Goal: Contribute content: Contribute content

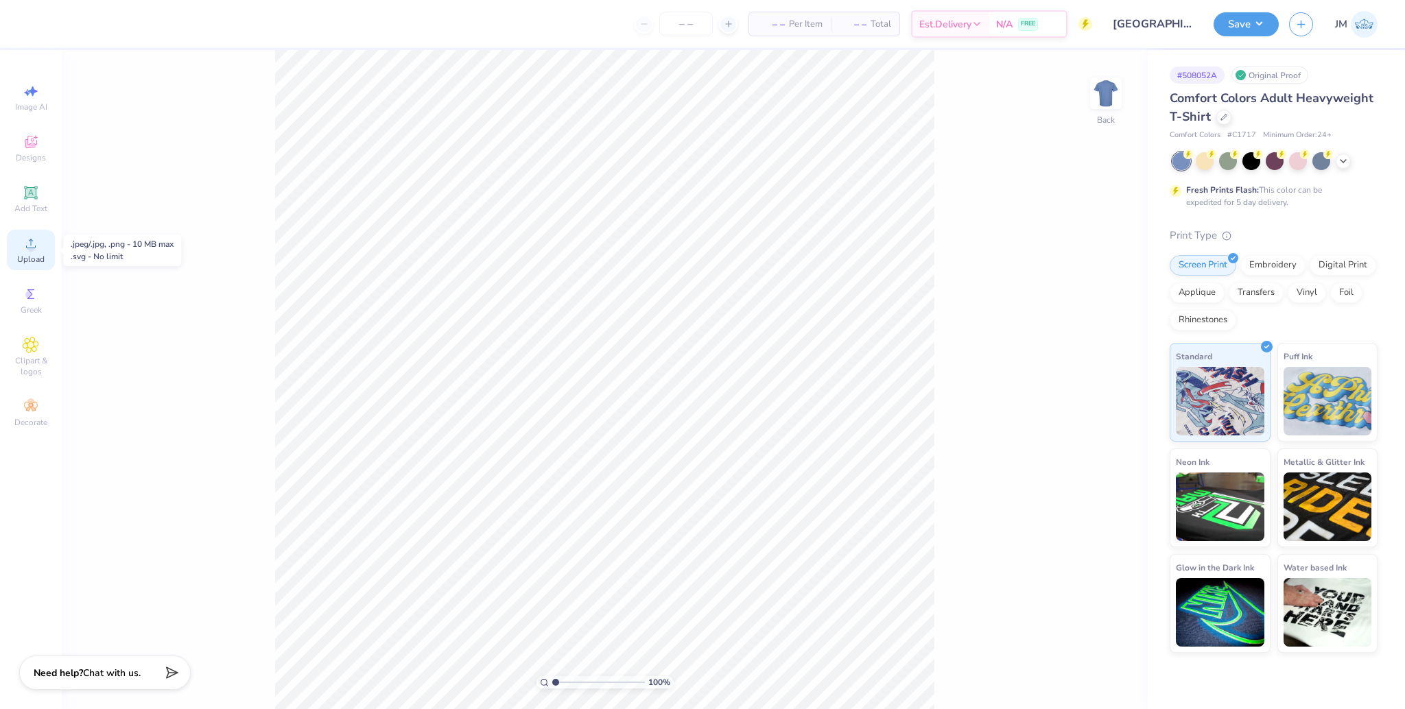
click at [36, 255] on span "Upload" at bounding box center [30, 259] width 27 height 11
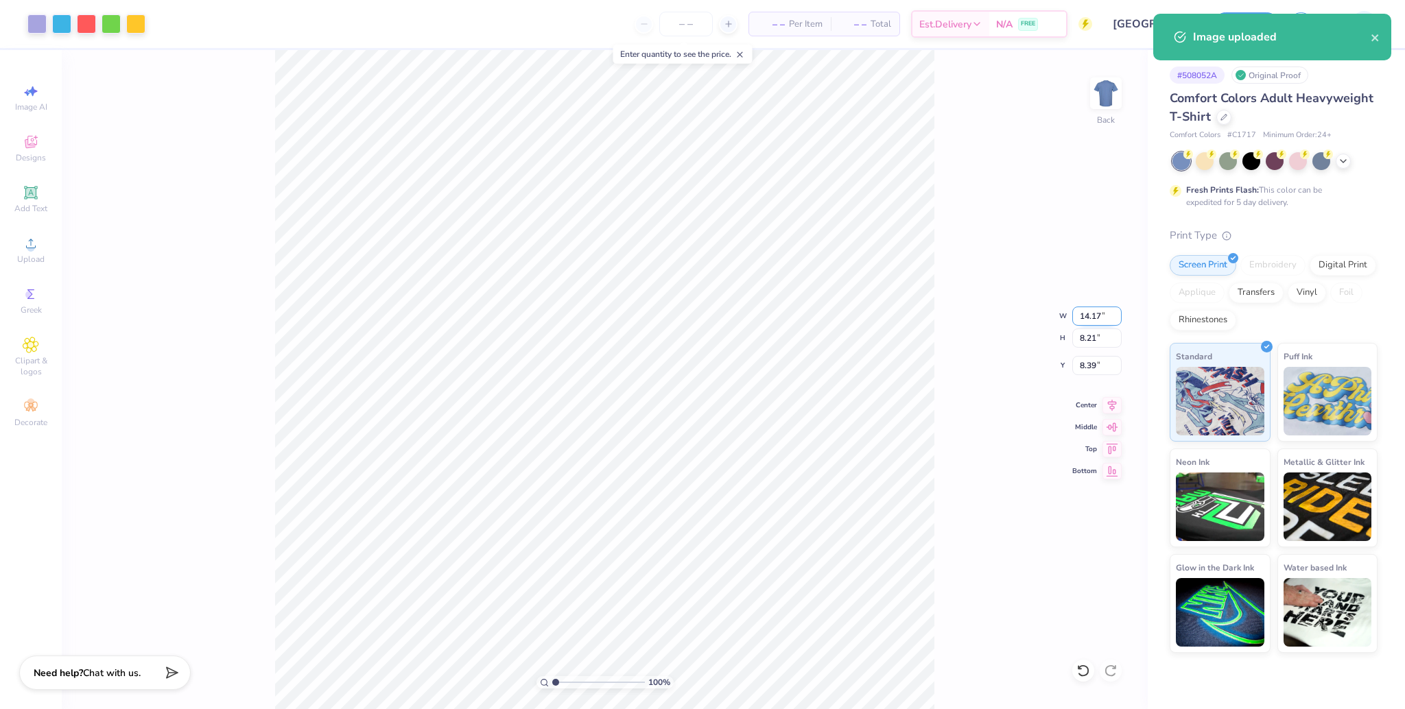
click at [1087, 314] on input "14.17" at bounding box center [1096, 316] width 49 height 19
type input "12.00"
type input "6.95"
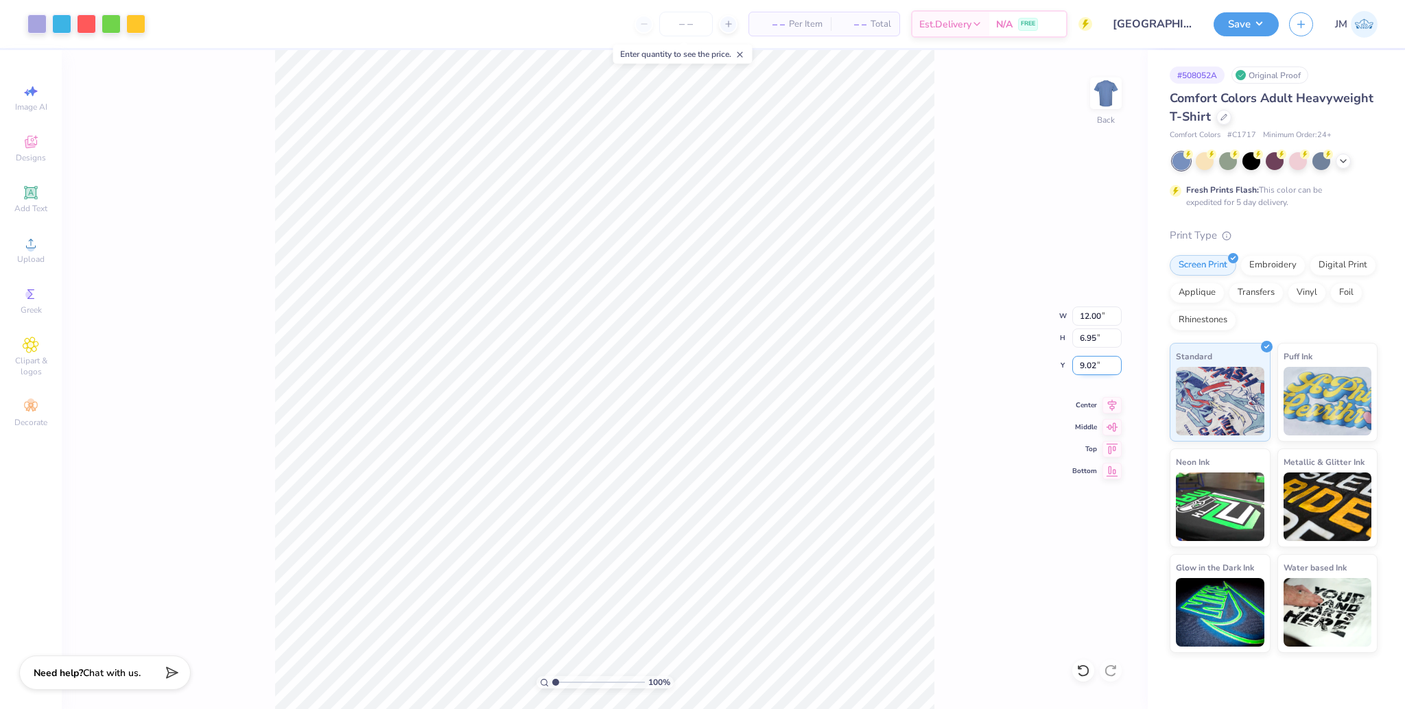
click at [1079, 360] on input "9.02" at bounding box center [1096, 365] width 49 height 19
type input "3.00"
click at [1117, 402] on icon at bounding box center [1112, 403] width 19 height 16
click at [1247, 23] on button "Save" at bounding box center [1246, 22] width 65 height 24
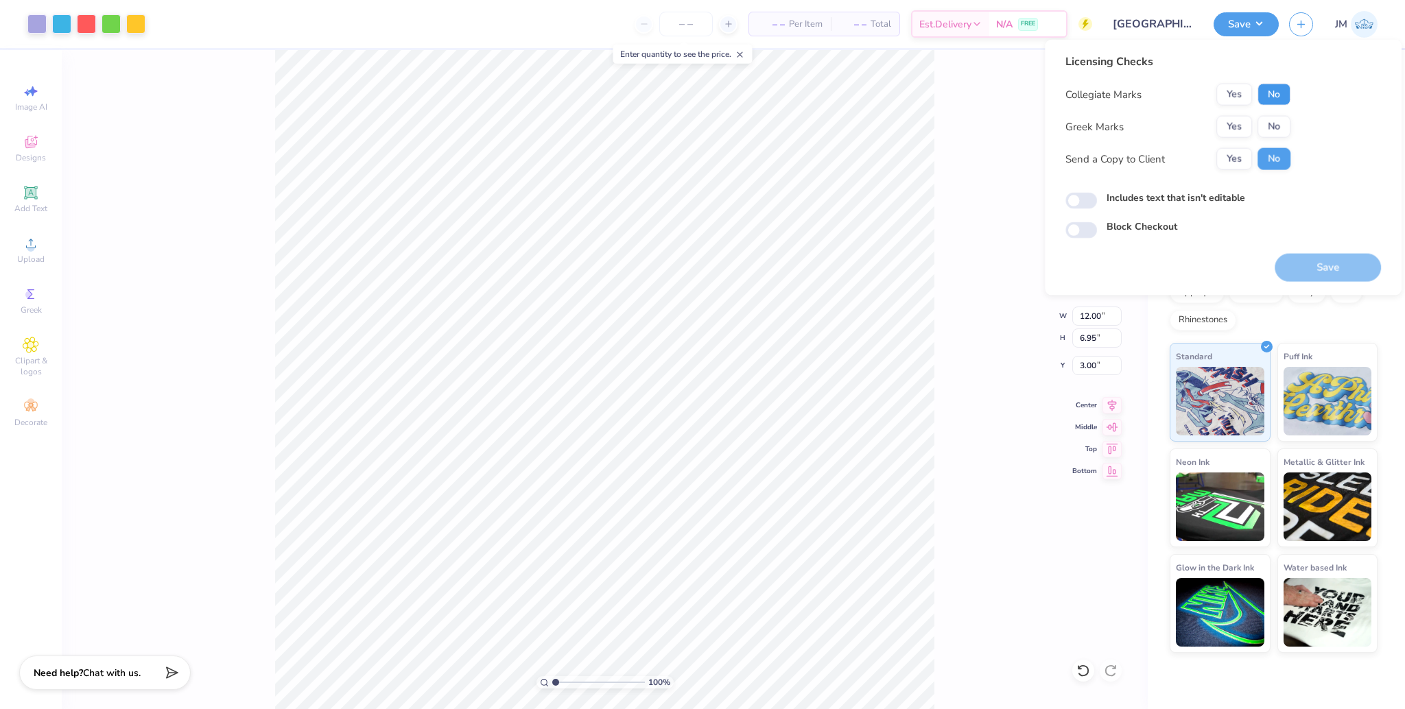
click at [1274, 91] on button "No" at bounding box center [1274, 95] width 33 height 22
click at [1273, 126] on button "No" at bounding box center [1274, 127] width 33 height 22
click at [1304, 265] on button "Save" at bounding box center [1328, 268] width 106 height 28
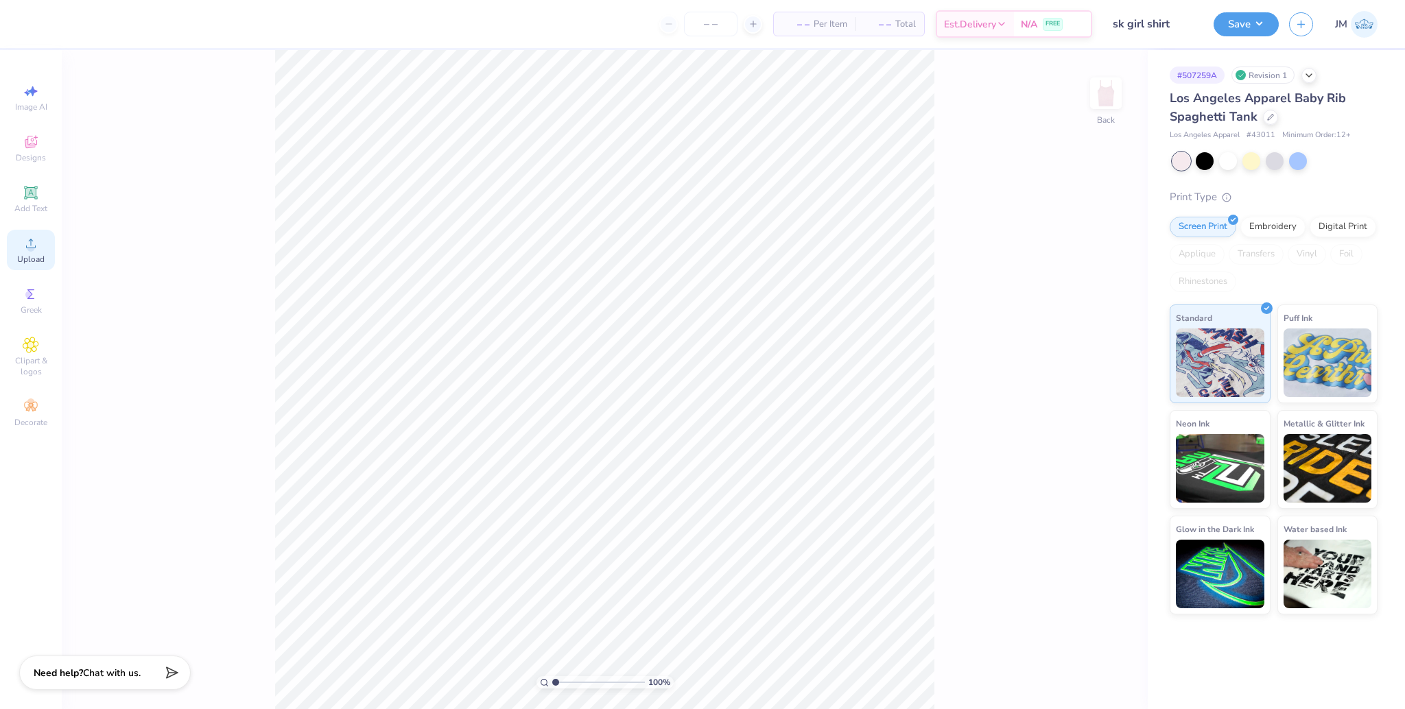
click at [40, 257] on span "Upload" at bounding box center [30, 259] width 27 height 11
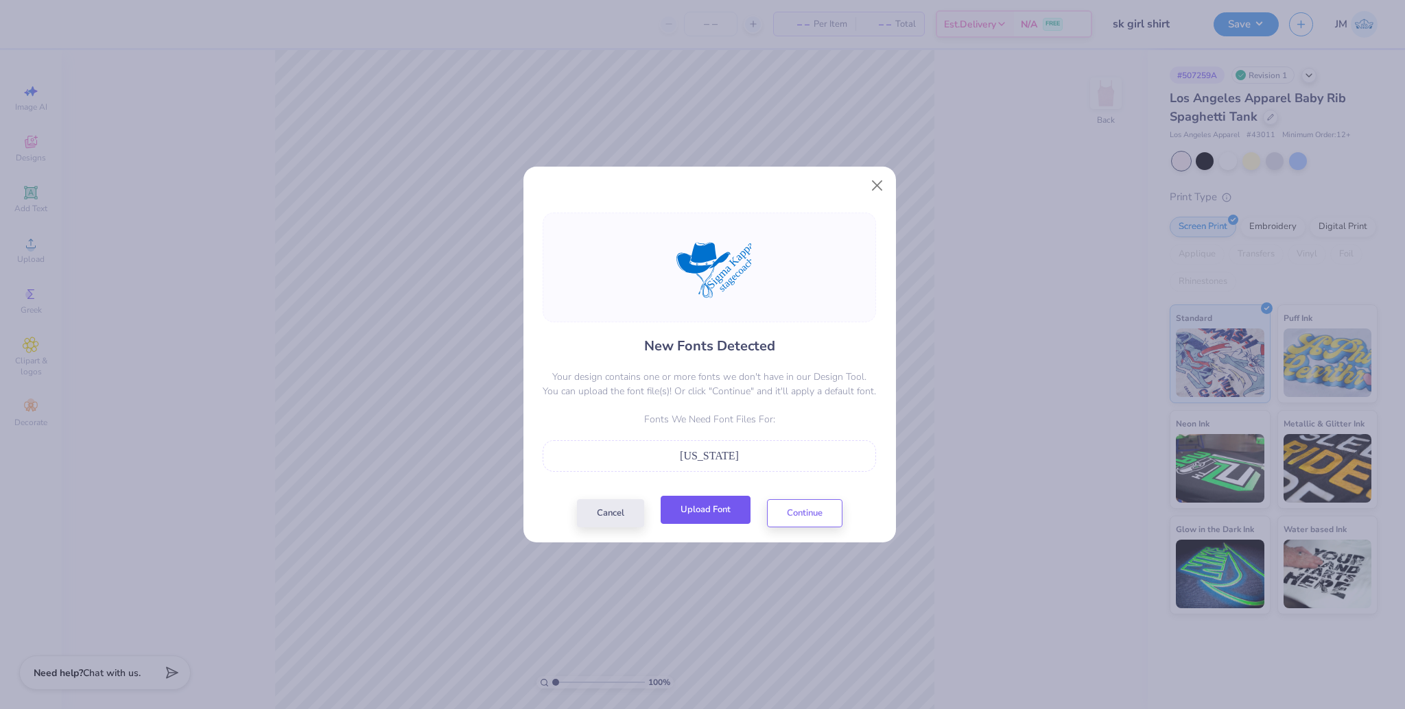
click at [723, 509] on button "Upload Font" at bounding box center [706, 510] width 90 height 28
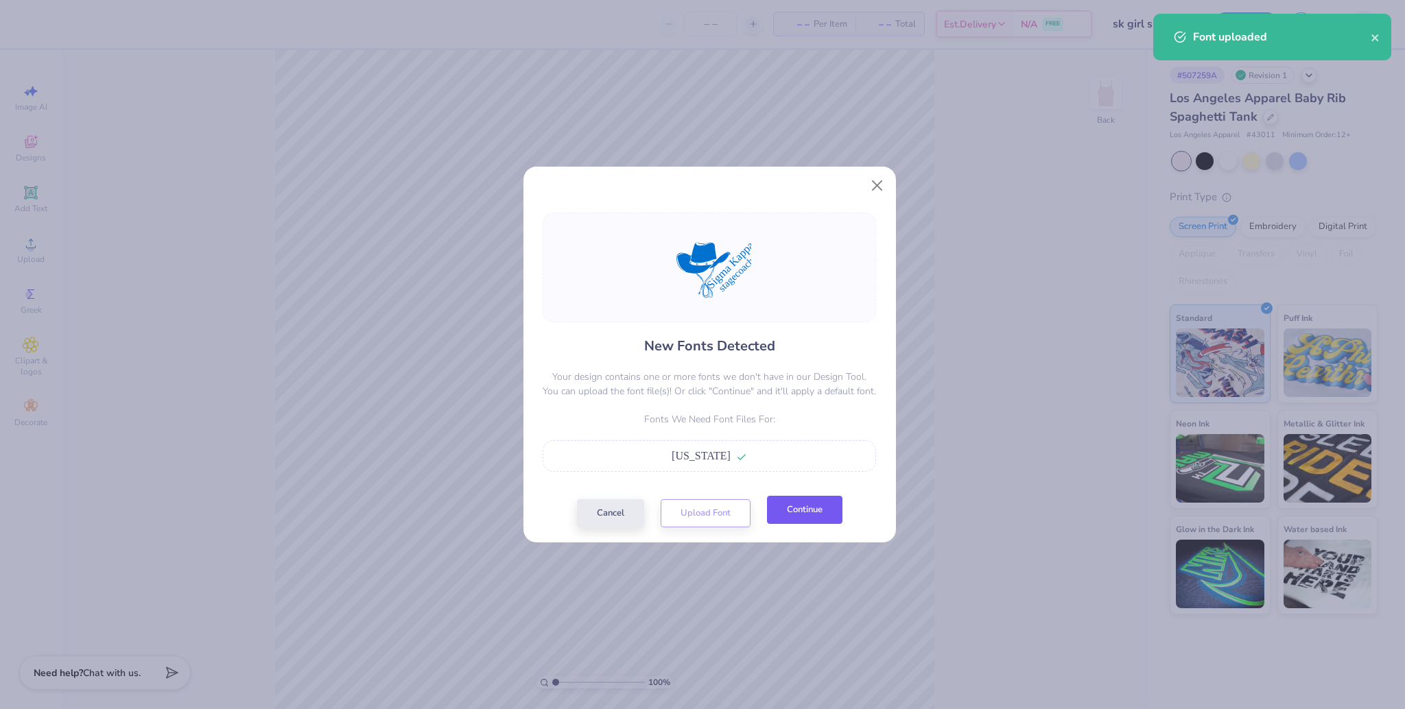
click at [810, 510] on button "Continue" at bounding box center [804, 510] width 75 height 28
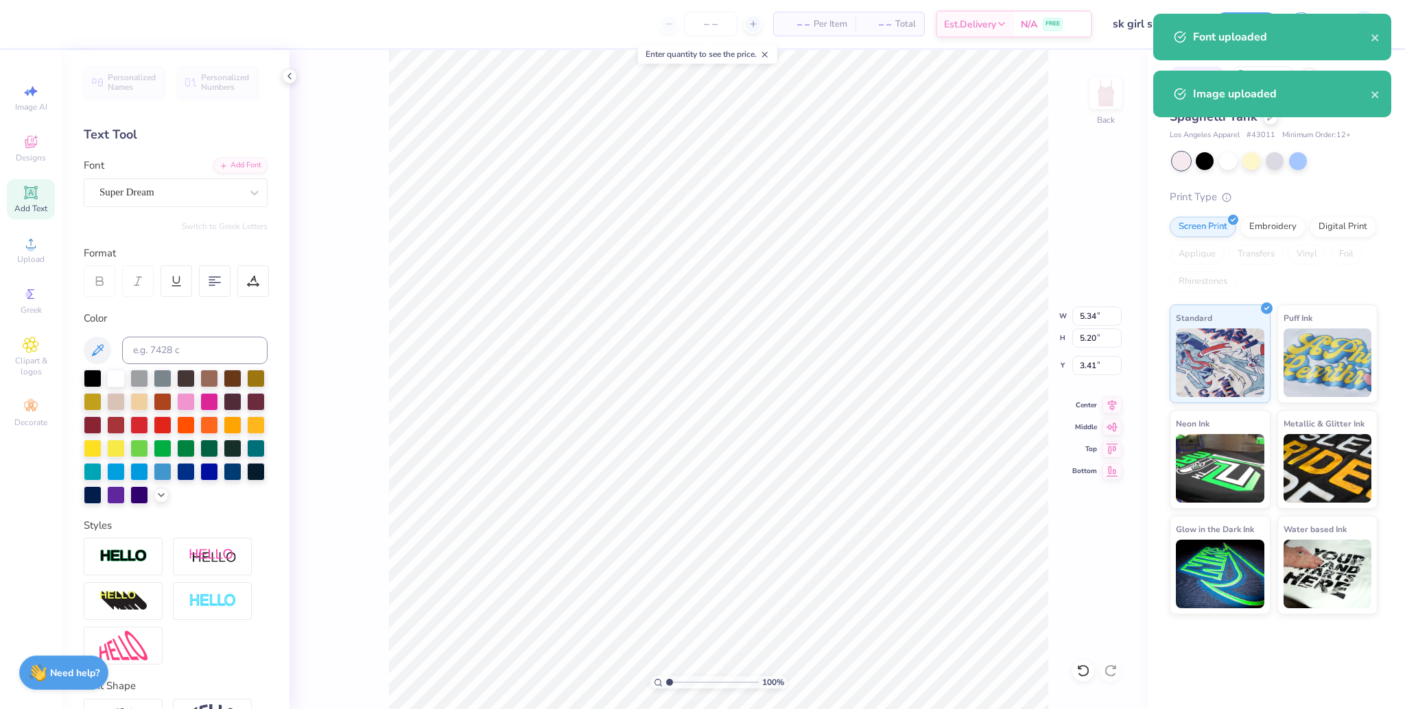
click at [141, 201] on div at bounding box center [169, 192] width 141 height 19
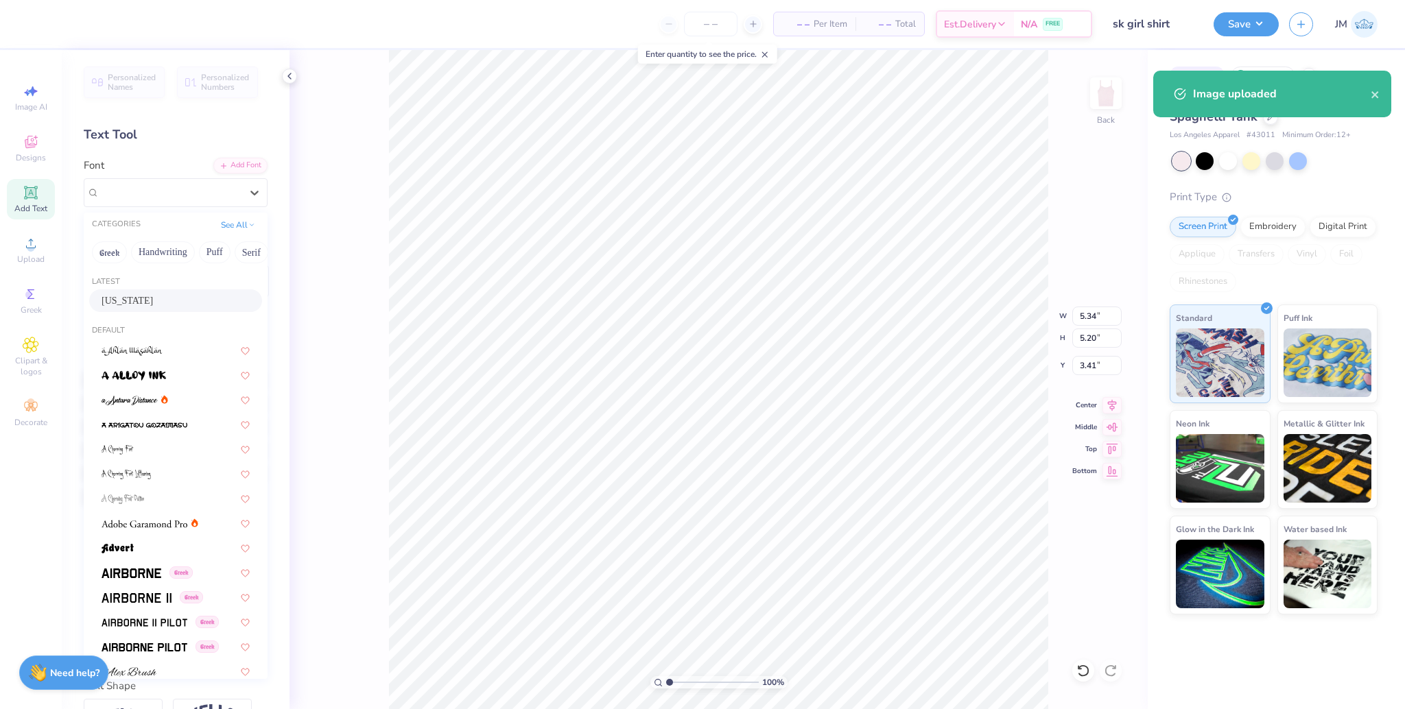
click at [126, 309] on div "[US_STATE]" at bounding box center [175, 301] width 173 height 23
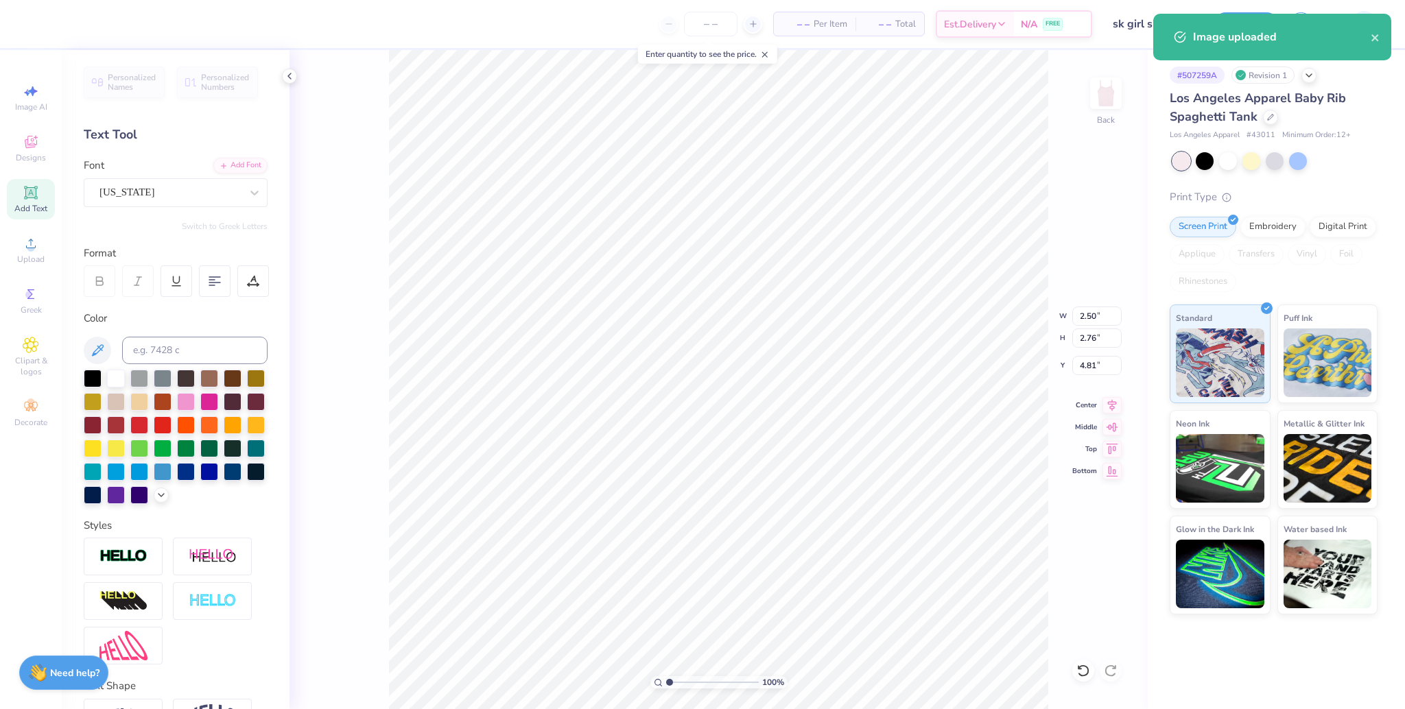
type input "2.50"
type input "2.76"
type input "4.81"
type input "4.37"
type input "4.11"
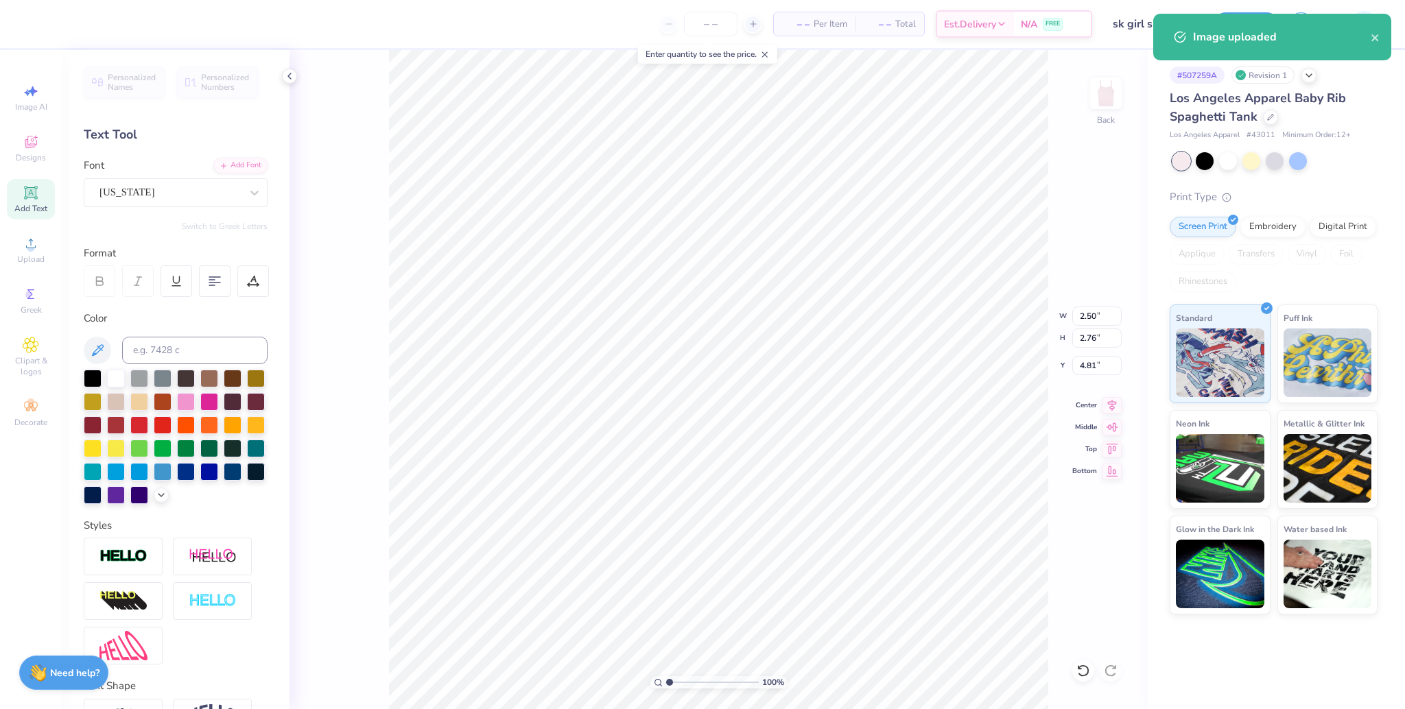
type input "4.80"
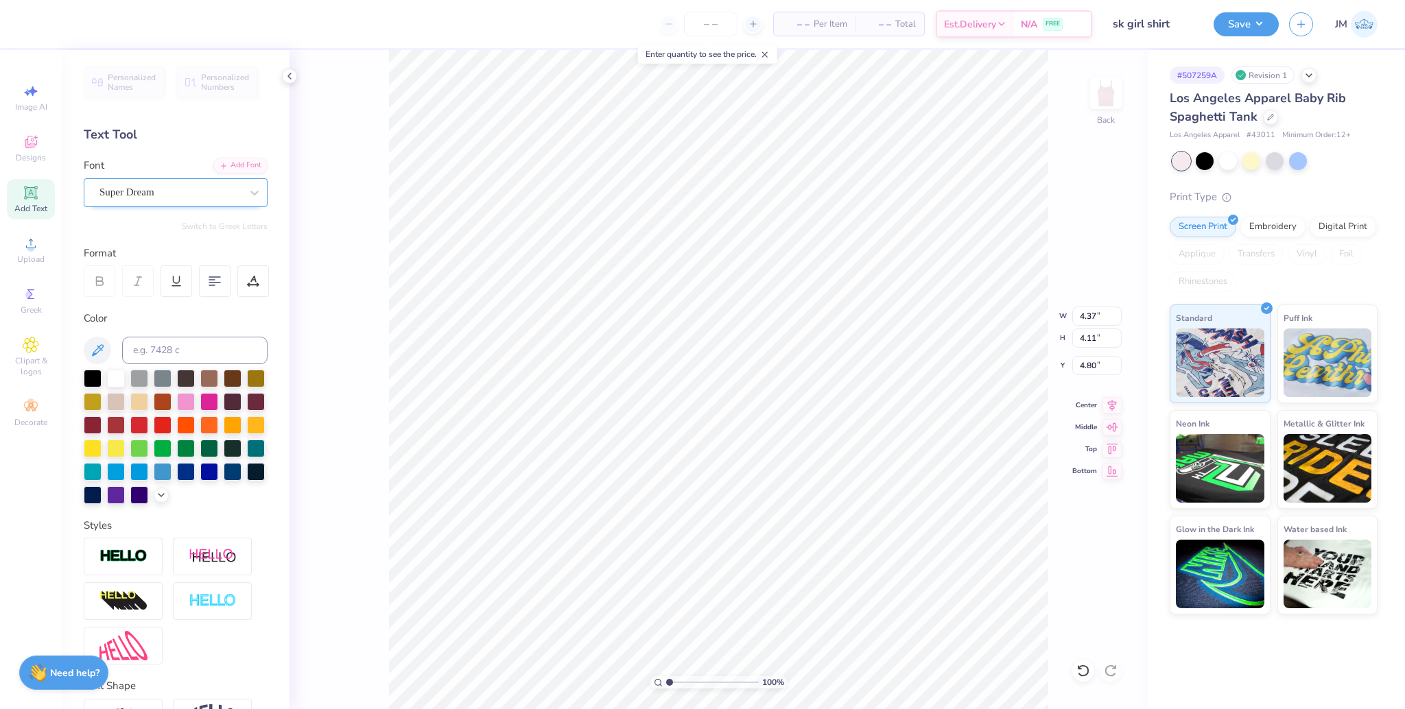
click at [156, 191] on div "Super Dream" at bounding box center [170, 192] width 144 height 21
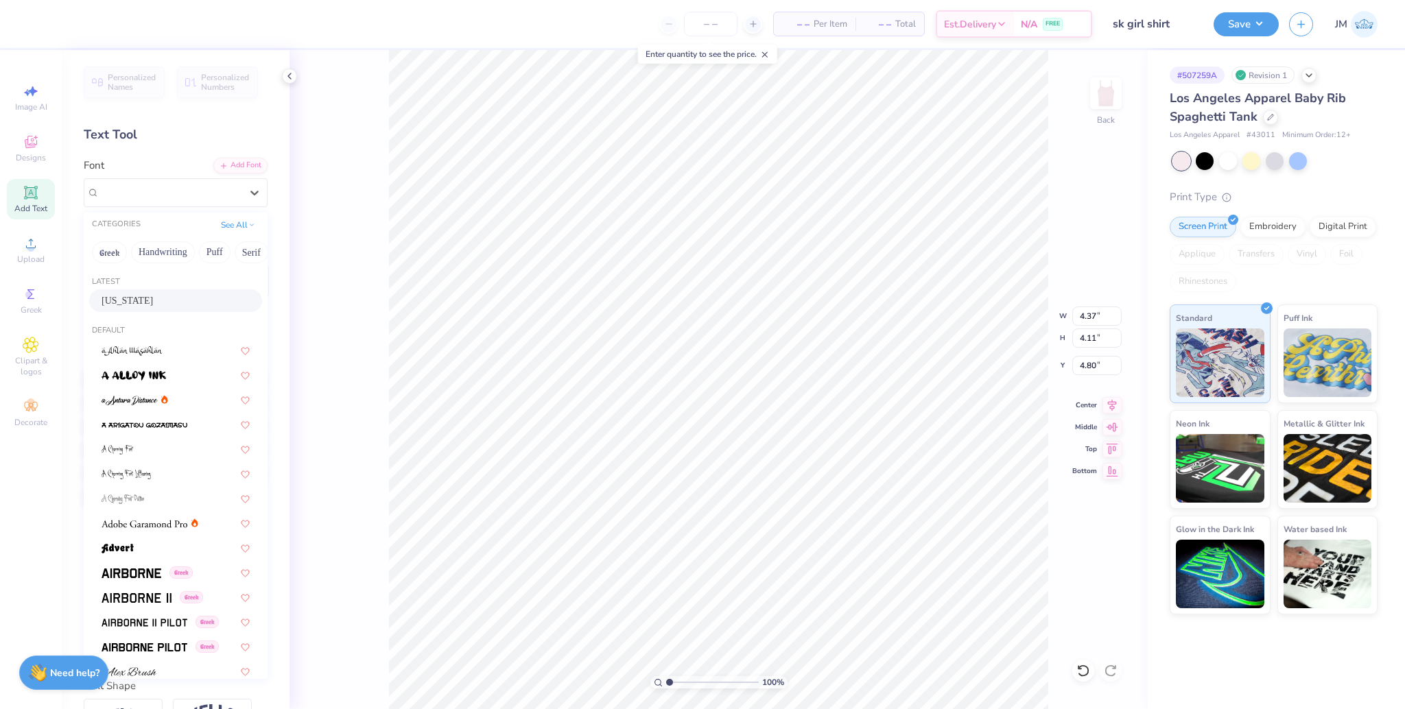
click at [137, 298] on div "[US_STATE]" at bounding box center [176, 301] width 148 height 14
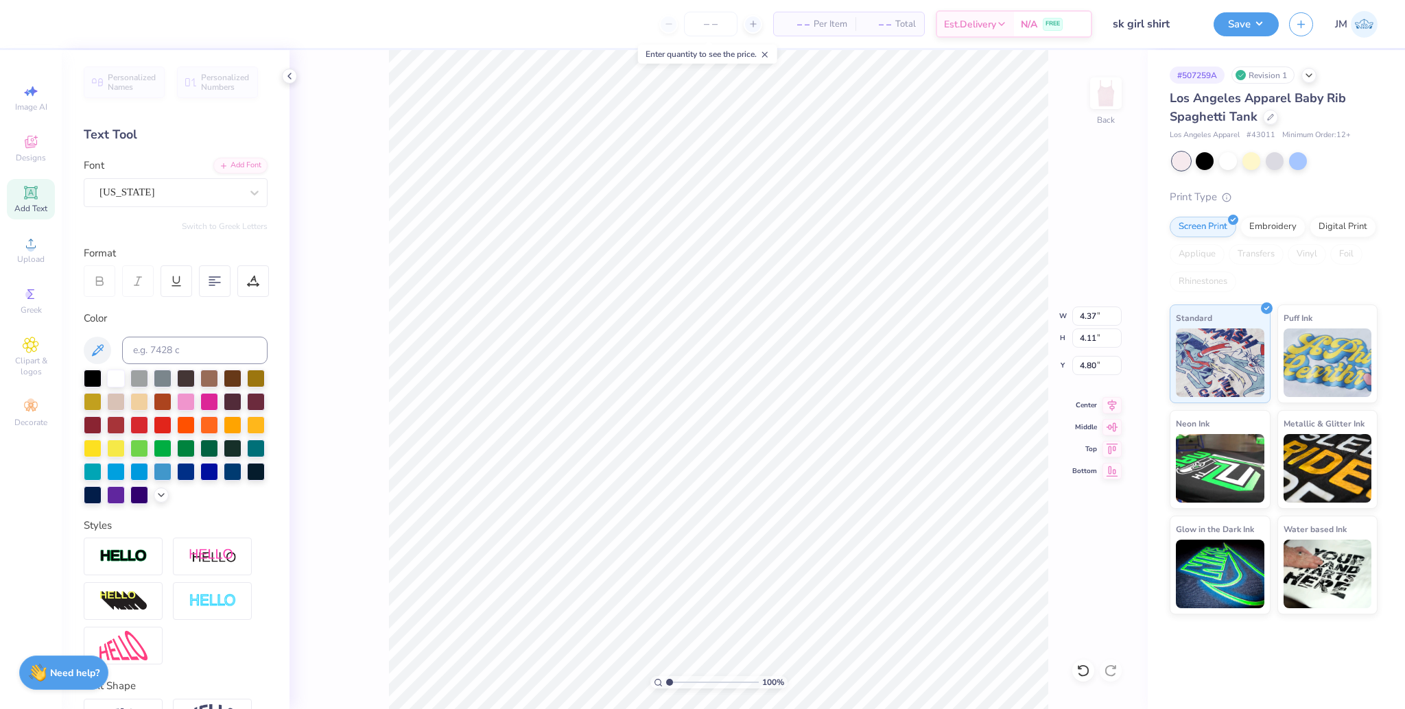
type input "1.85"
type input "5.83"
type input "5.95"
click at [751, 554] on li "Group" at bounding box center [744, 558] width 108 height 27
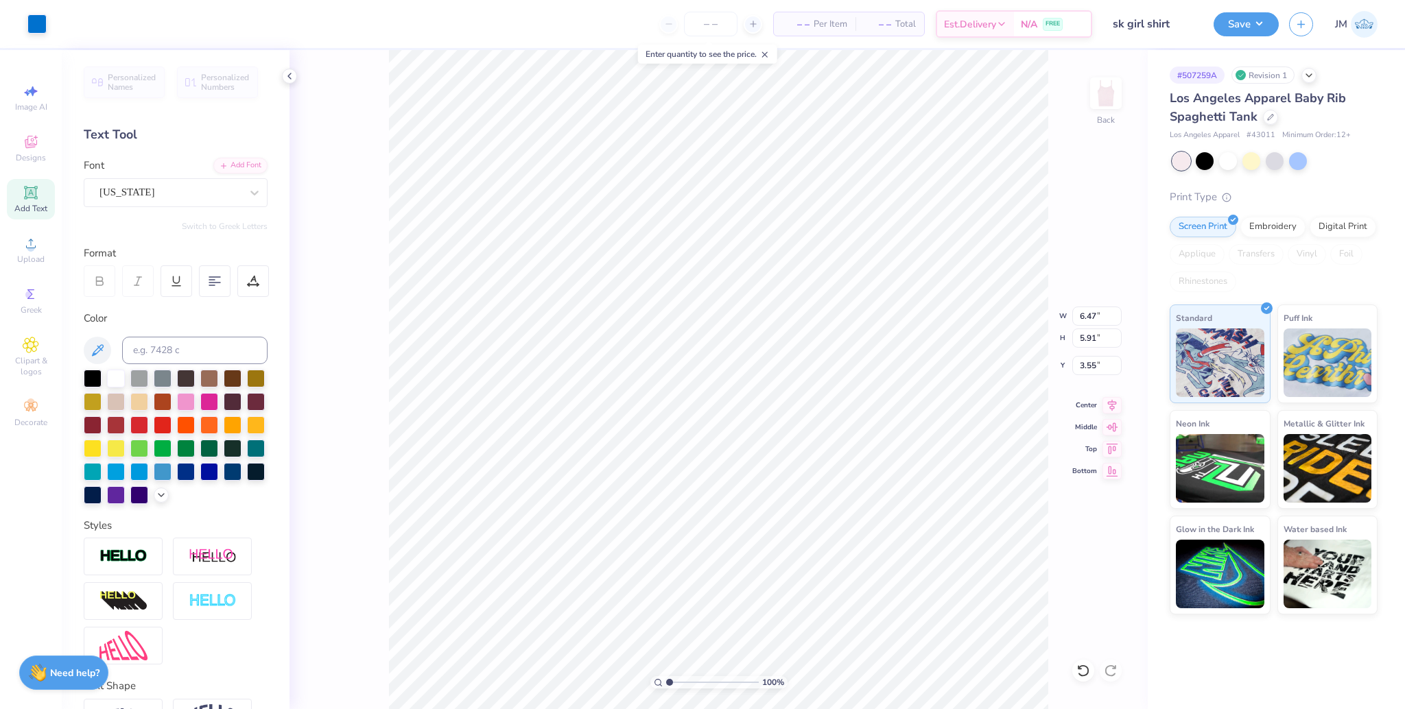
type input "3.55"
click at [1091, 316] on input "6.47" at bounding box center [1096, 316] width 49 height 19
type input "7.00"
type input "6.40"
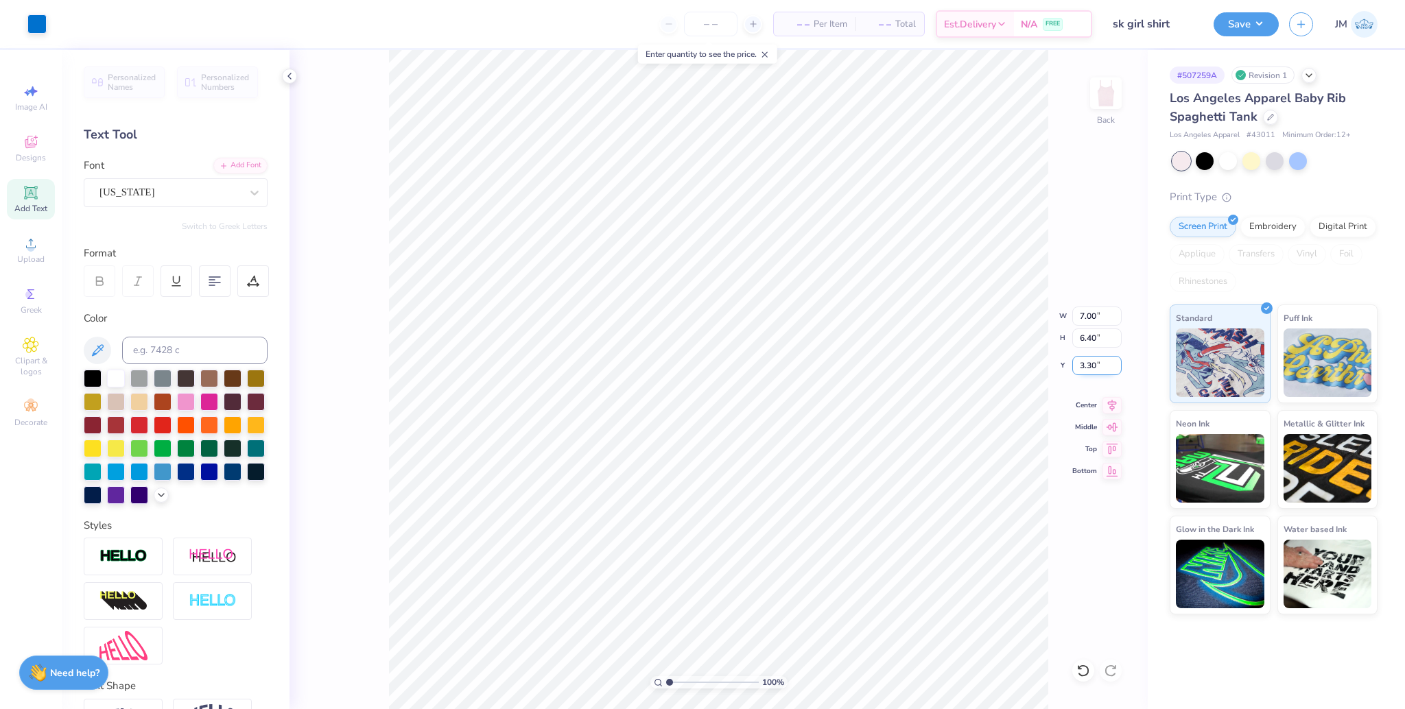
click at [1085, 365] on input "3.30" at bounding box center [1096, 365] width 49 height 19
click at [1072, 362] on input "3.00" at bounding box center [1096, 365] width 49 height 19
type input "2.00"
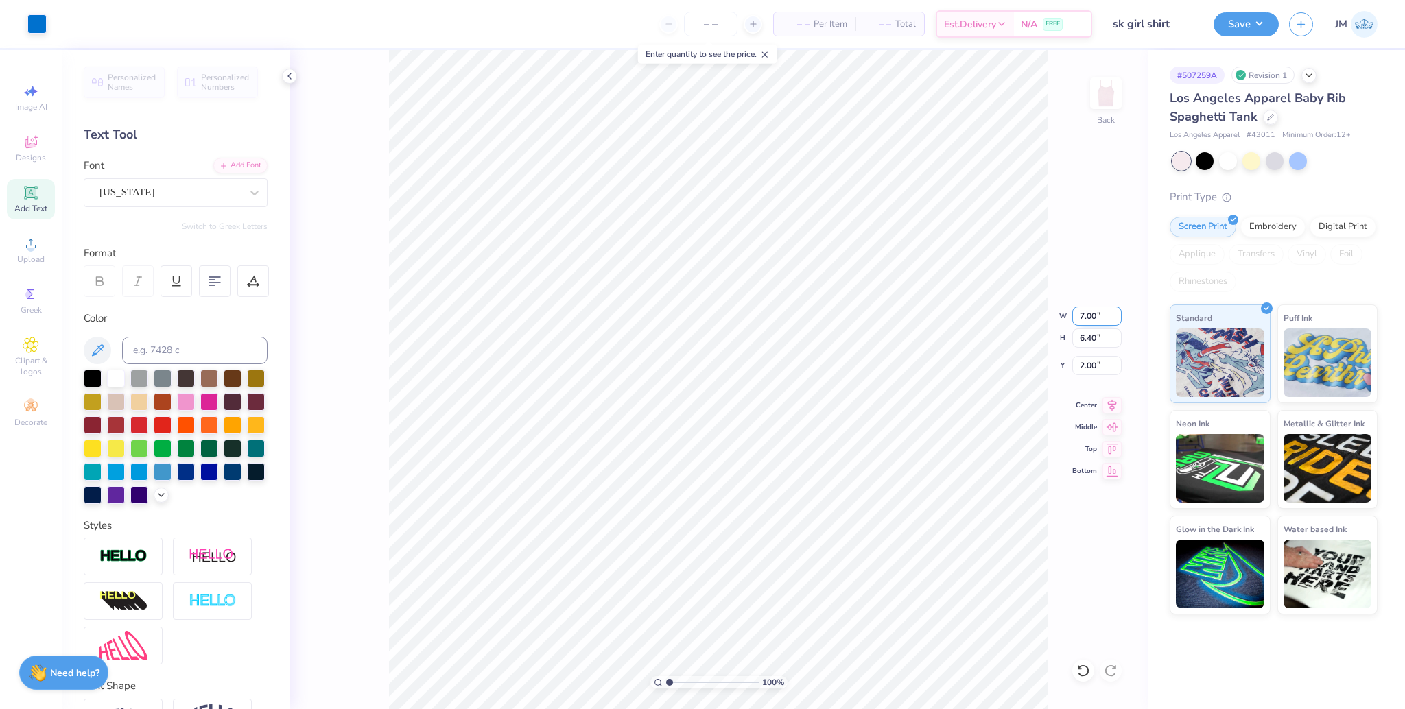
click at [1083, 318] on input "7.00" at bounding box center [1096, 316] width 49 height 19
click at [1082, 318] on input "7.00" at bounding box center [1096, 316] width 49 height 19
type input "6.00"
type input "5.48"
type input "2.46"
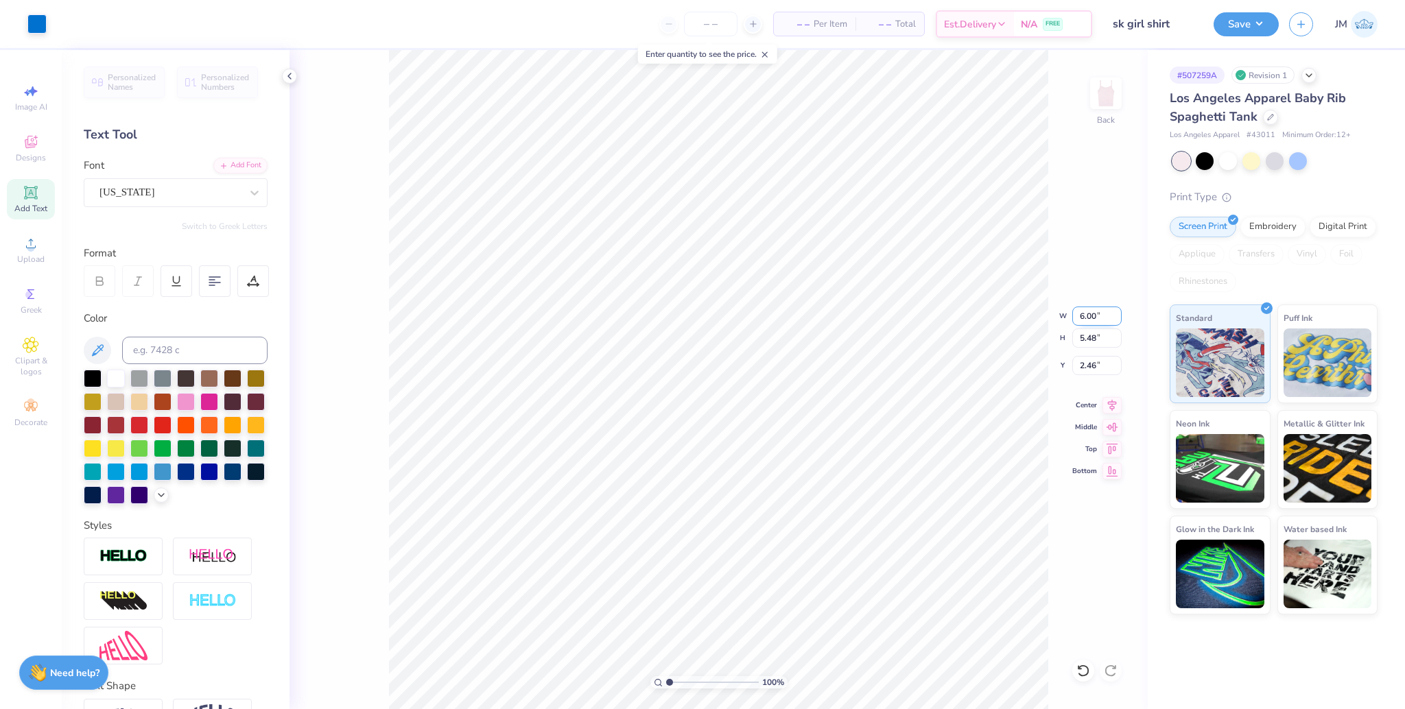
click at [1092, 312] on input "6.00" at bounding box center [1096, 316] width 49 height 19
type input "7.00"
type input "6.40"
type input "2.00"
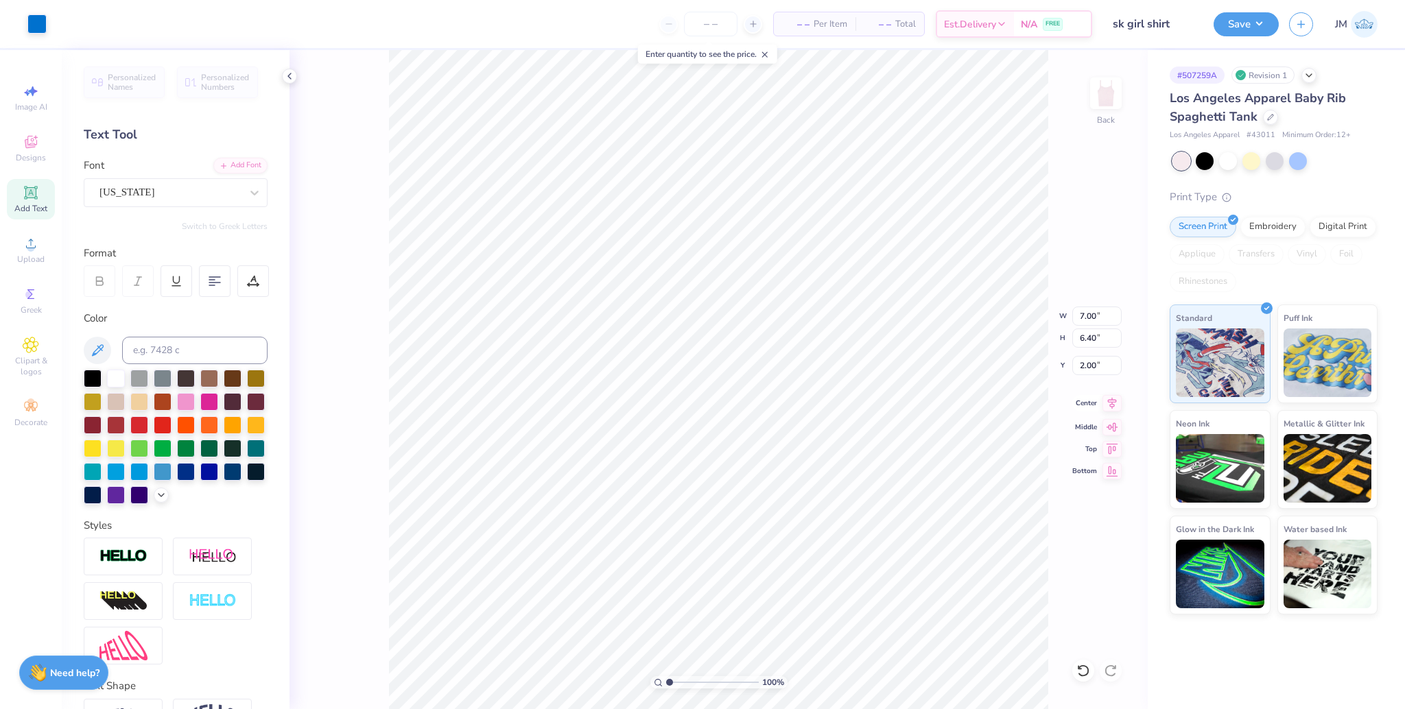
click at [1113, 404] on icon at bounding box center [1112, 403] width 19 height 16
click at [854, 579] on li "Ungroup" at bounding box center [863, 585] width 108 height 27
type input "6.20"
type input "6.40"
type input "2.00"
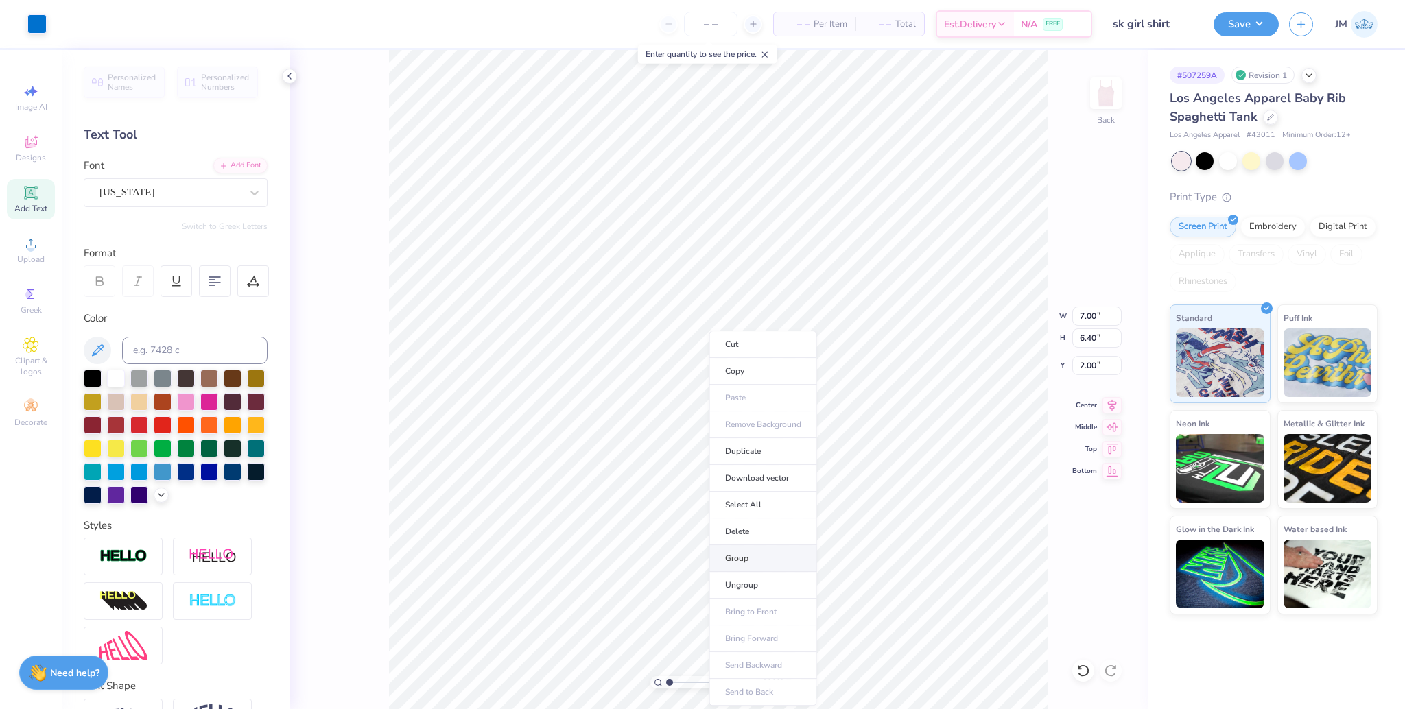
click at [768, 558] on li "Group" at bounding box center [763, 558] width 108 height 27
click at [1257, 33] on button "Save" at bounding box center [1246, 22] width 65 height 24
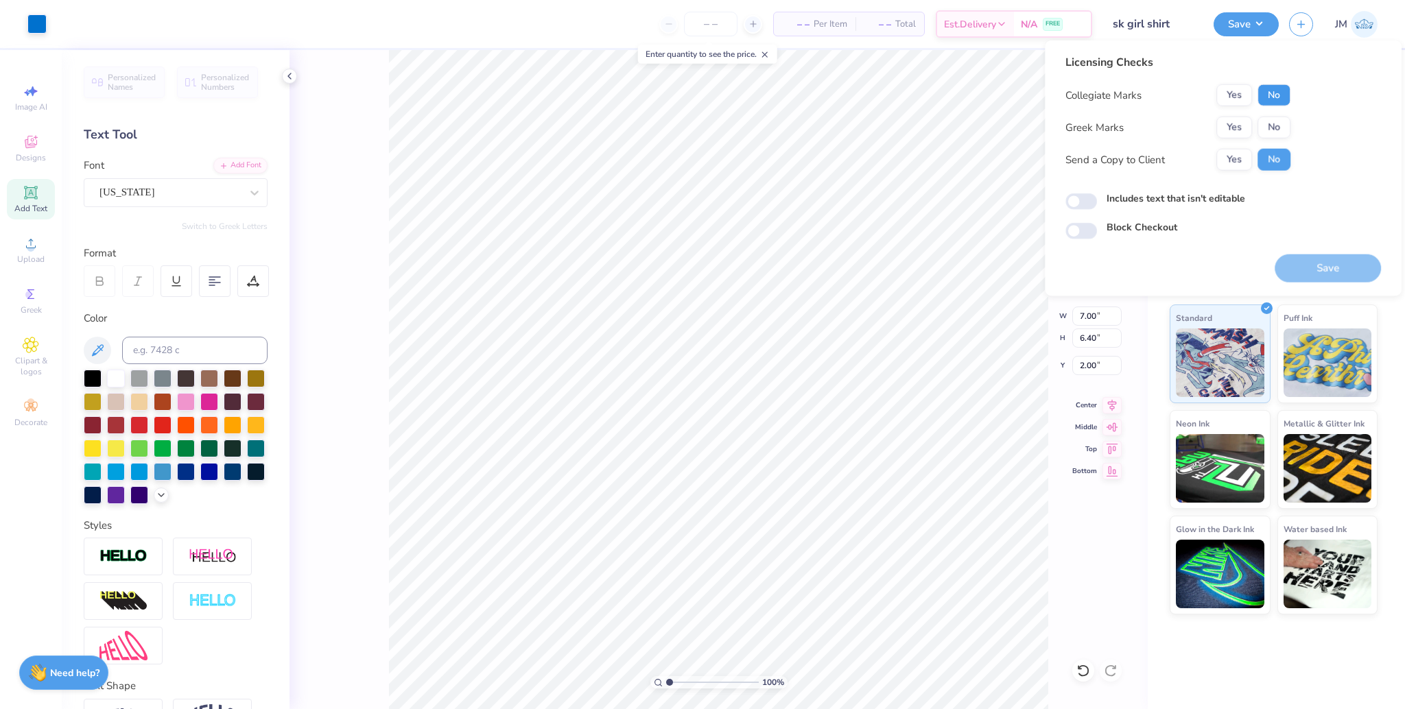
click at [1270, 88] on button "No" at bounding box center [1274, 95] width 33 height 22
click at [1222, 133] on button "Yes" at bounding box center [1235, 128] width 36 height 22
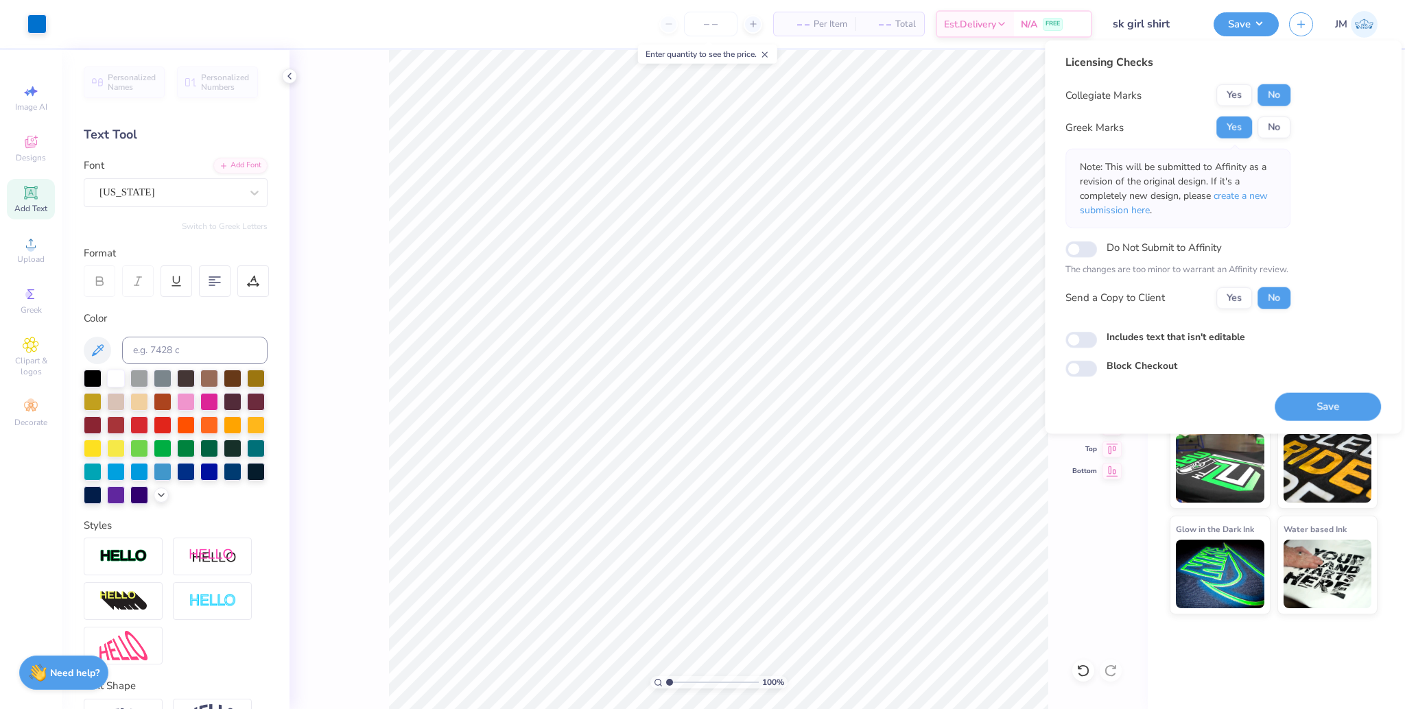
drag, startPoint x: 1247, startPoint y: 199, endPoint x: 1253, endPoint y: 232, distance: 33.4
click at [1247, 199] on span "create a new submission here" at bounding box center [1174, 202] width 188 height 27
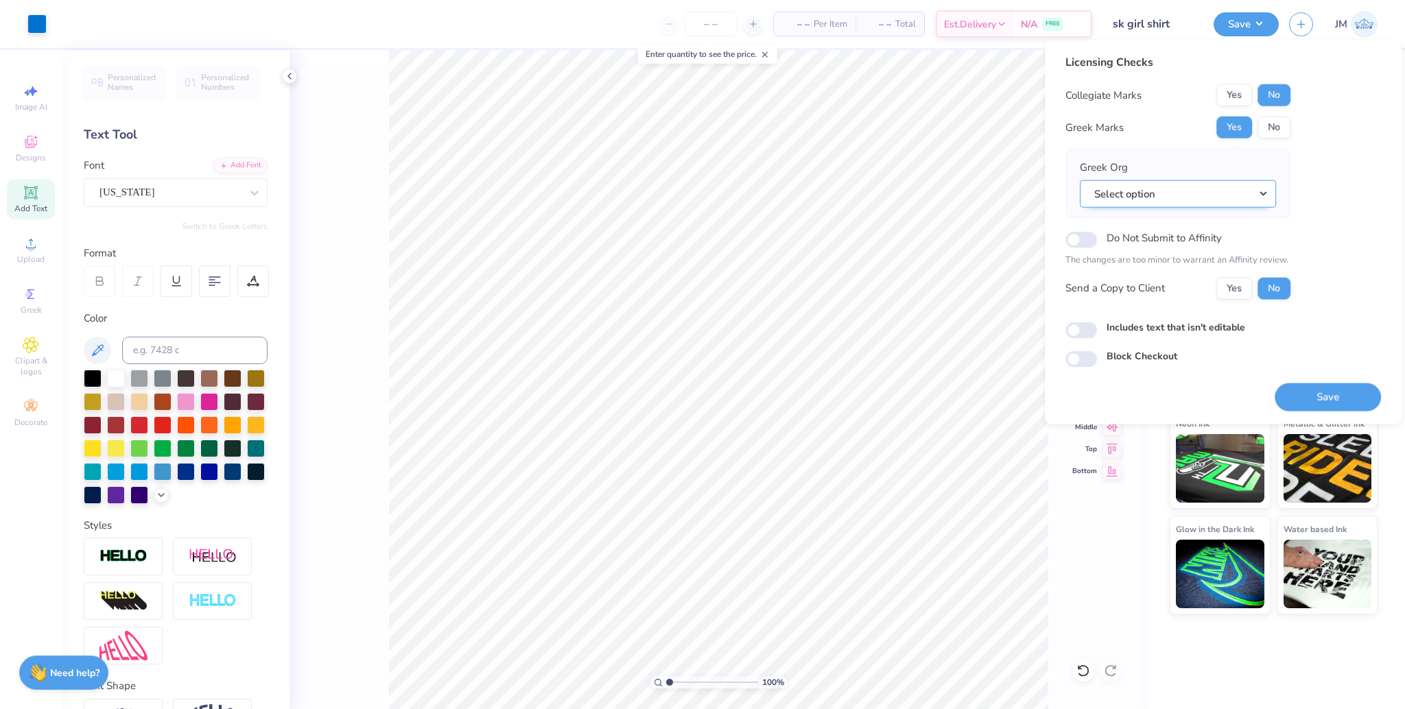
click at [1183, 189] on button "Select option" at bounding box center [1178, 194] width 196 height 28
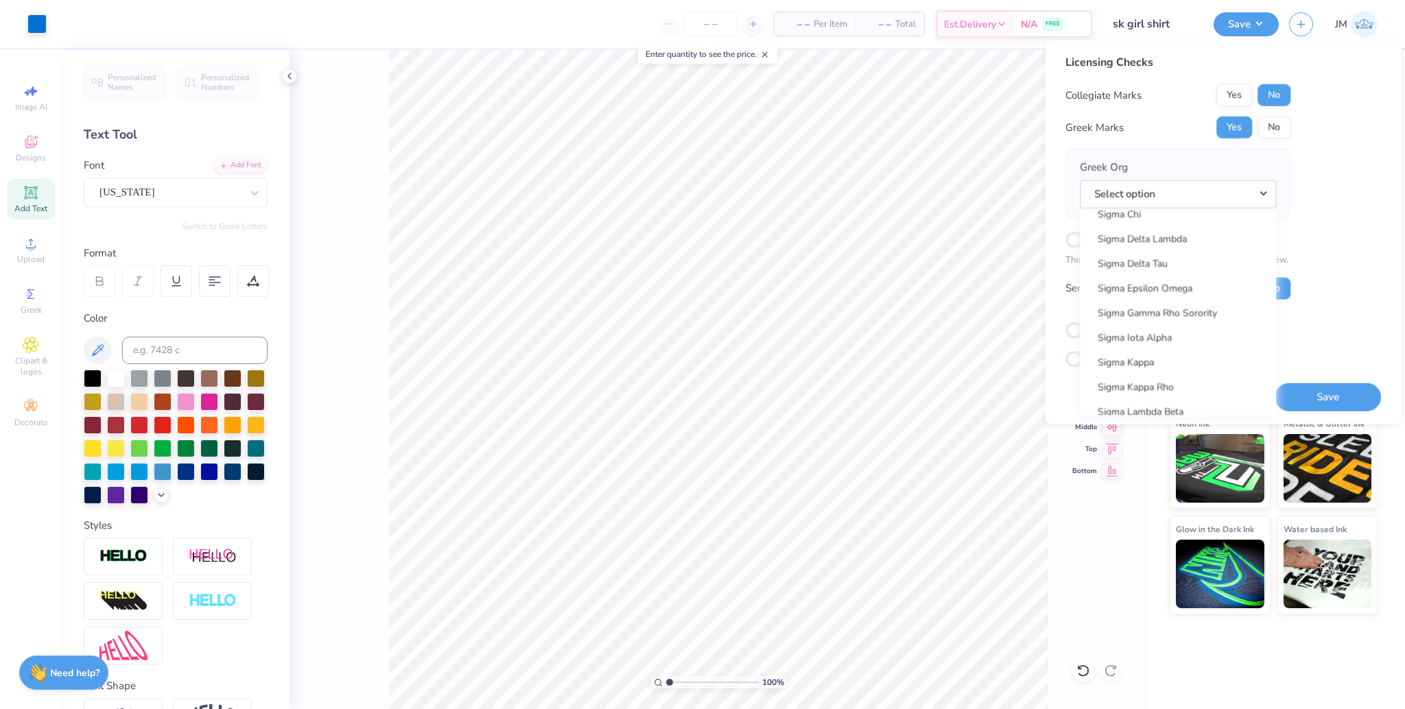
scroll to position [8849, 0]
click at [1175, 360] on link "Sigma Kappa" at bounding box center [1177, 368] width 185 height 23
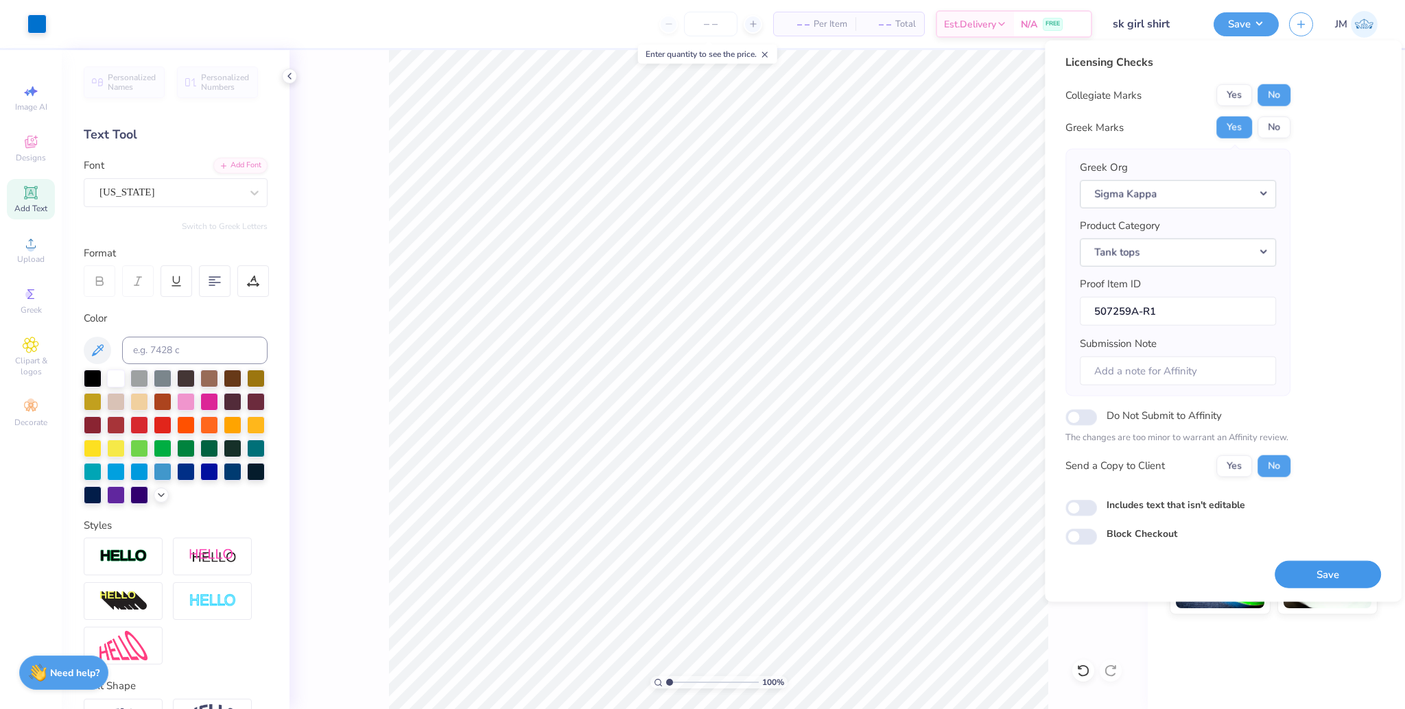
click at [1340, 569] on button "Save" at bounding box center [1328, 575] width 106 height 28
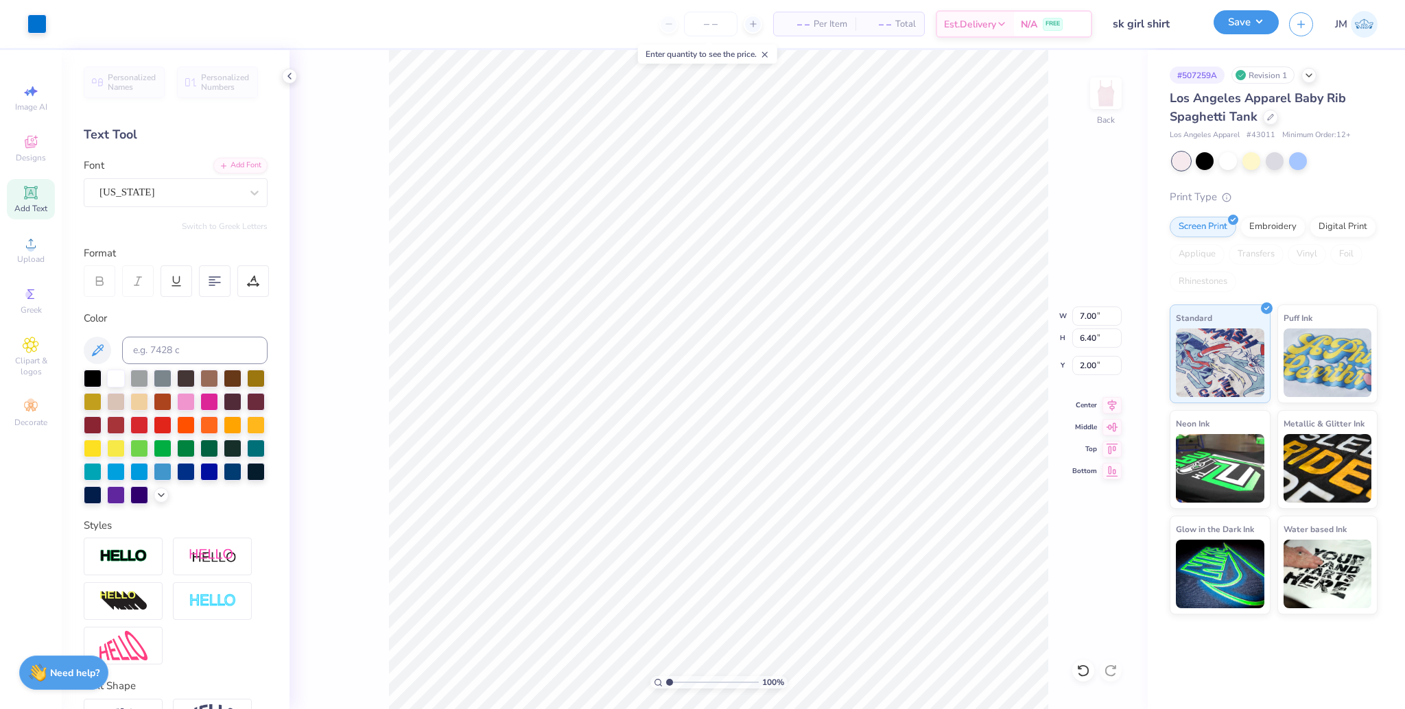
click at [1258, 19] on button "Save" at bounding box center [1246, 22] width 65 height 24
